Goal: Find contact information: Find contact information

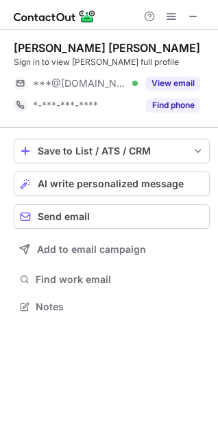
scroll to position [298, 218]
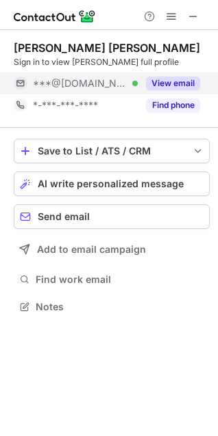
click at [180, 84] on button "View email" at bounding box center [173, 84] width 54 height 14
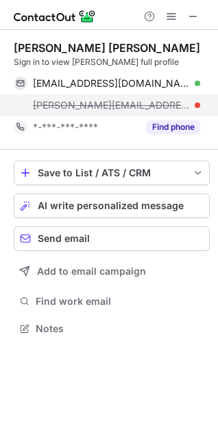
scroll to position [319, 218]
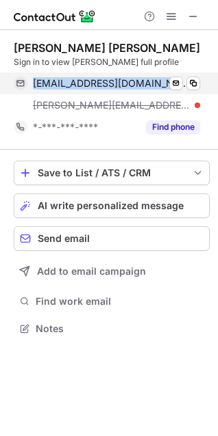
click at [200, 77] on div "jamersons8506@gmail.com Verified Send email Copy" at bounding box center [107, 84] width 186 height 22
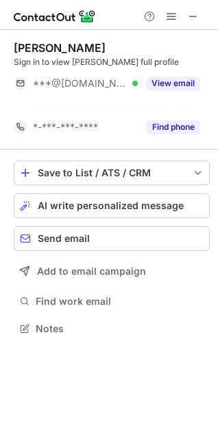
scroll to position [298, 218]
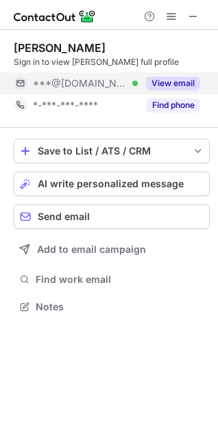
click at [174, 82] on button "View email" at bounding box center [173, 84] width 54 height 14
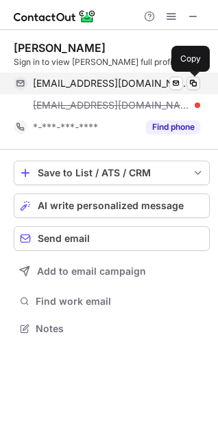
scroll to position [319, 218]
click at [192, 81] on span at bounding box center [192, 83] width 11 height 11
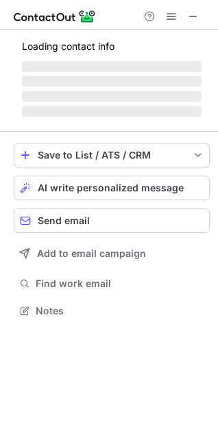
scroll to position [298, 218]
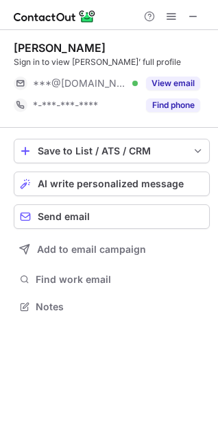
scroll to position [298, 218]
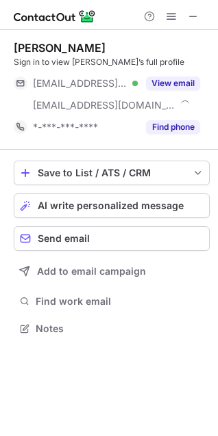
scroll to position [319, 218]
click at [179, 68] on div "[PERSON_NAME] Sign in to view [PERSON_NAME]’s full profile [EMAIL_ADDRESS][DOMA…" at bounding box center [112, 89] width 196 height 97
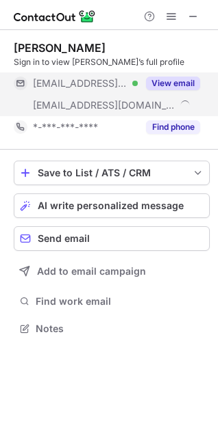
click at [189, 84] on button "View email" at bounding box center [173, 84] width 54 height 14
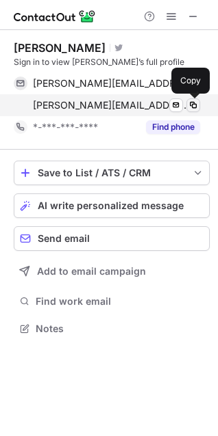
click at [189, 102] on span at bounding box center [192, 105] width 11 height 11
